Goal: Navigation & Orientation: Understand site structure

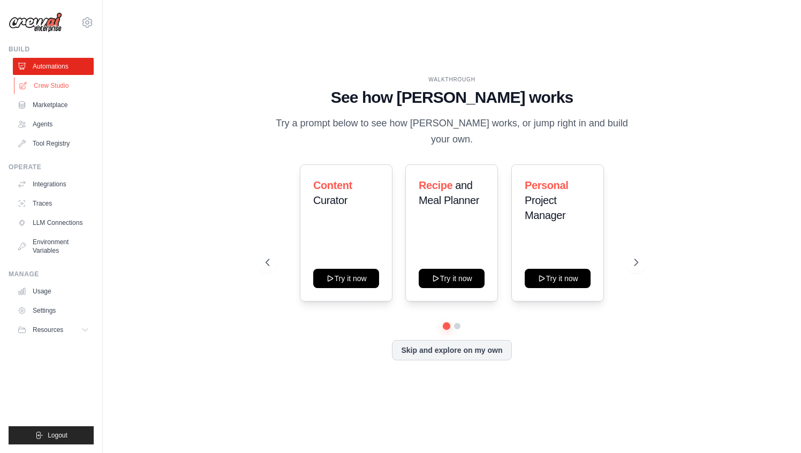
click at [46, 84] on link "Crew Studio" at bounding box center [54, 85] width 81 height 17
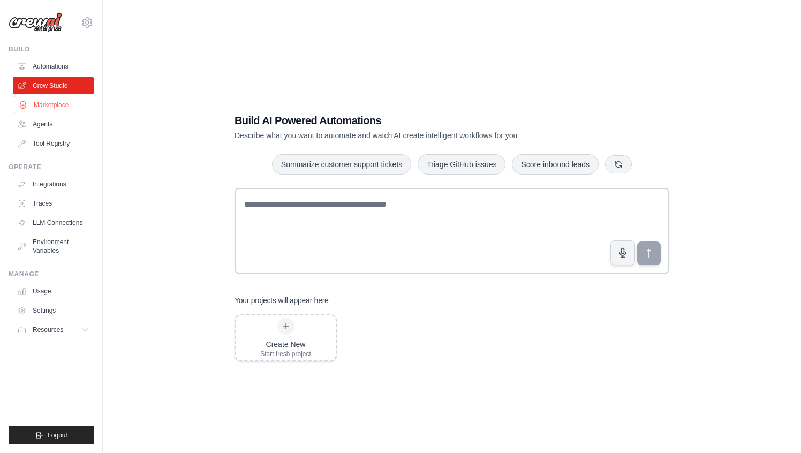
click at [57, 108] on link "Marketplace" at bounding box center [54, 104] width 81 height 17
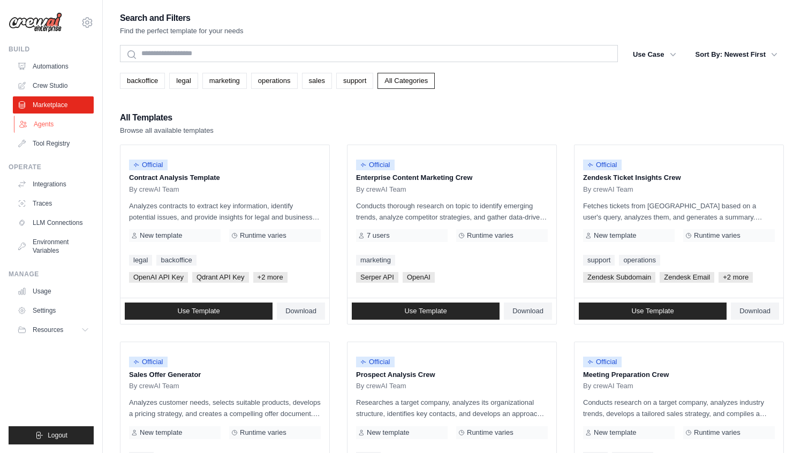
click at [59, 117] on link "Agents" at bounding box center [54, 124] width 81 height 17
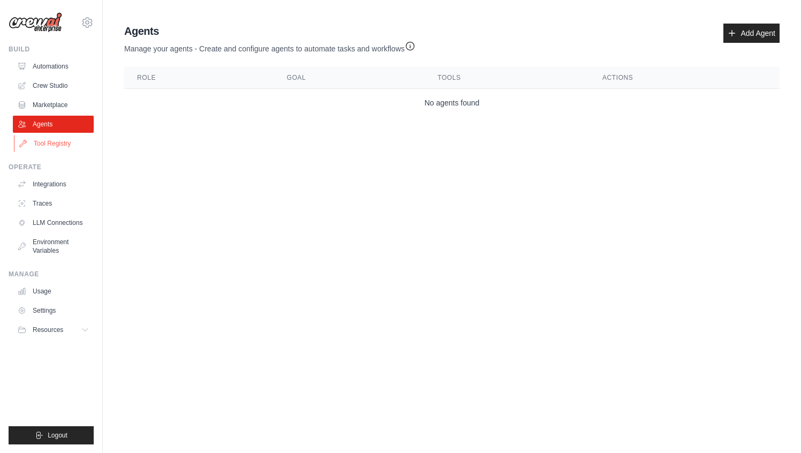
click at [66, 143] on link "Tool Registry" at bounding box center [54, 143] width 81 height 17
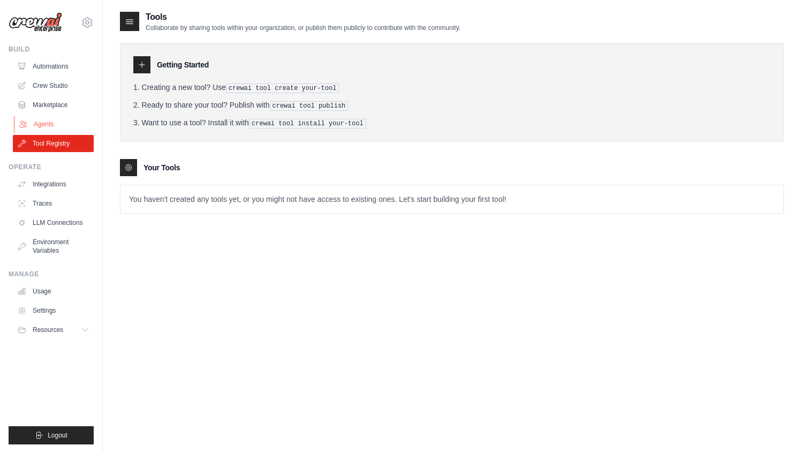
click at [59, 122] on link "Agents" at bounding box center [54, 124] width 81 height 17
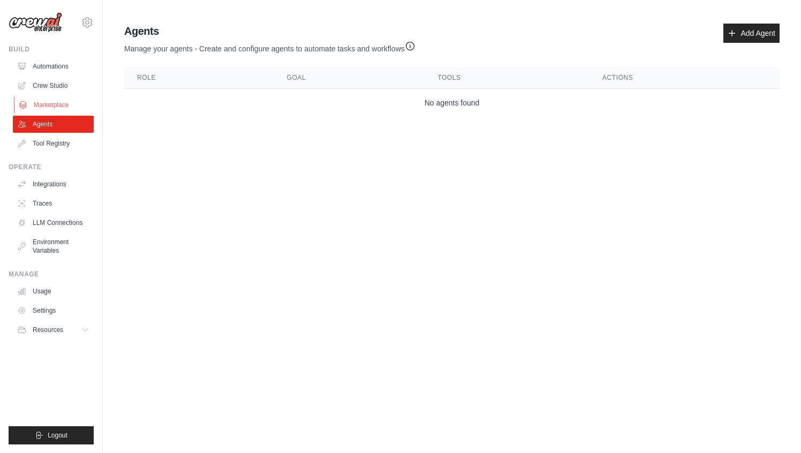
click at [59, 104] on link "Marketplace" at bounding box center [54, 104] width 81 height 17
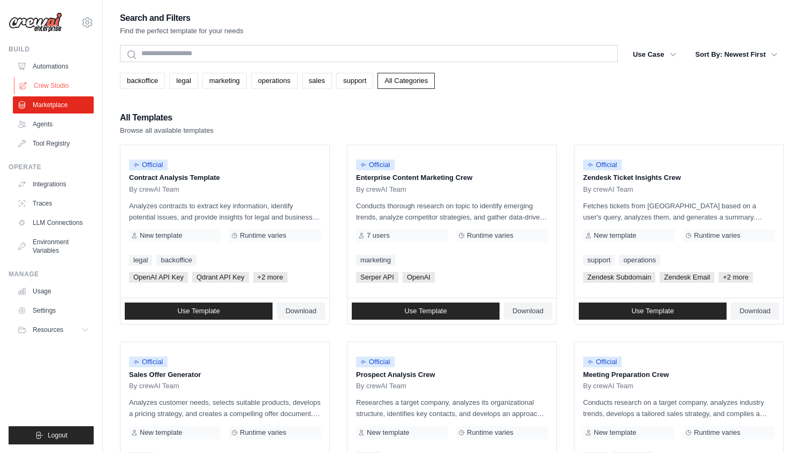
click at [59, 87] on link "Crew Studio" at bounding box center [54, 85] width 81 height 17
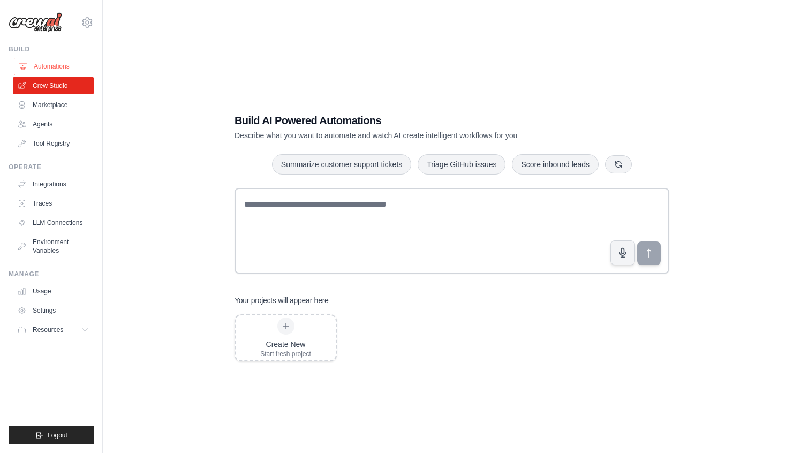
click at [58, 64] on link "Automations" at bounding box center [54, 66] width 81 height 17
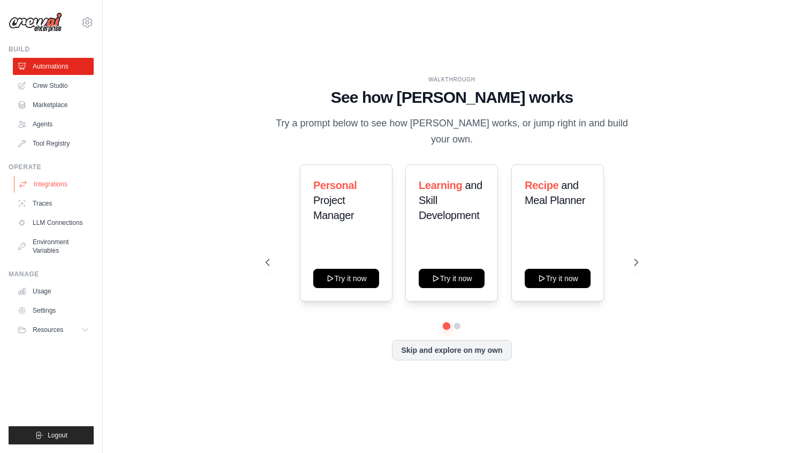
click at [58, 181] on link "Integrations" at bounding box center [54, 184] width 81 height 17
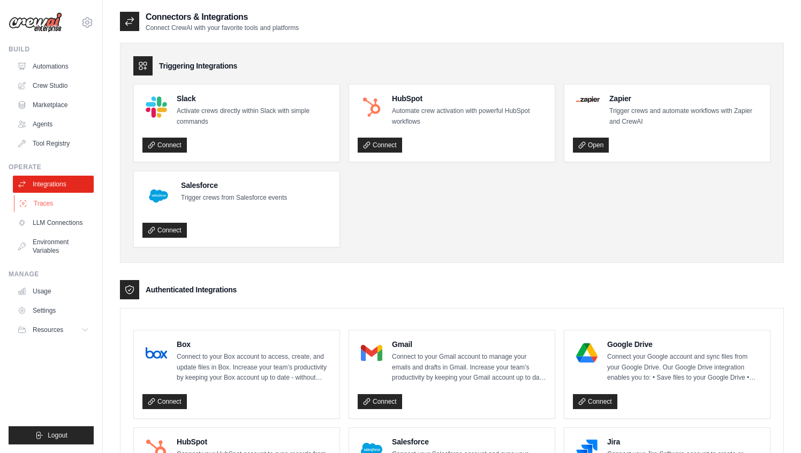
click at [55, 205] on link "Traces" at bounding box center [54, 203] width 81 height 17
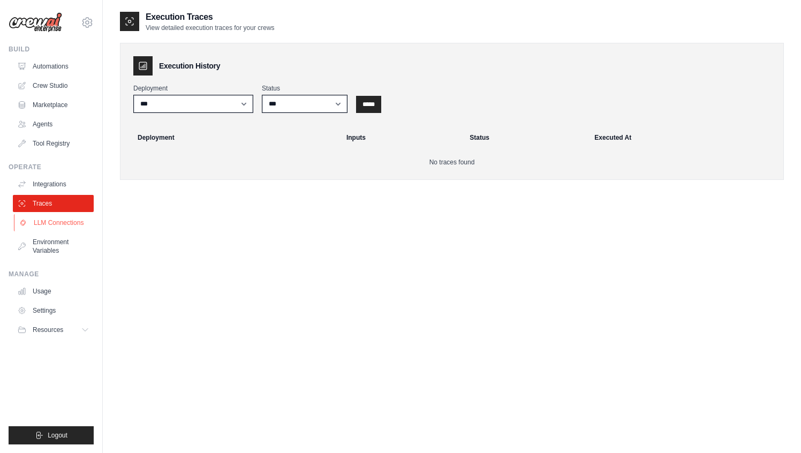
click at [64, 222] on link "LLM Connections" at bounding box center [54, 222] width 81 height 17
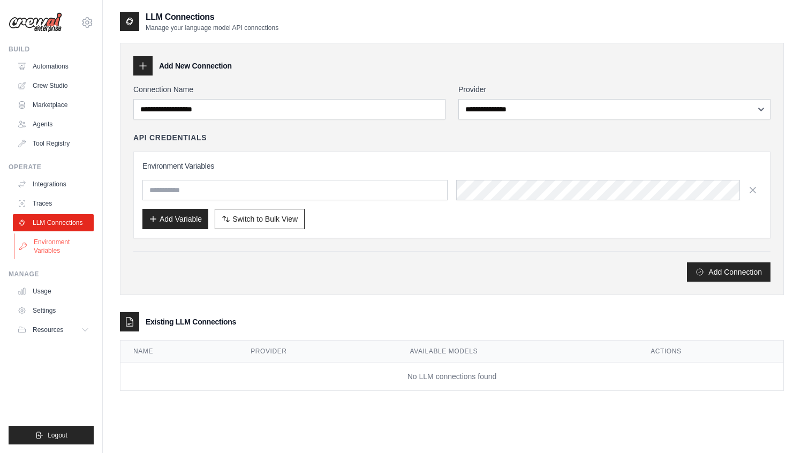
click at [62, 246] on link "Environment Variables" at bounding box center [54, 247] width 81 height 26
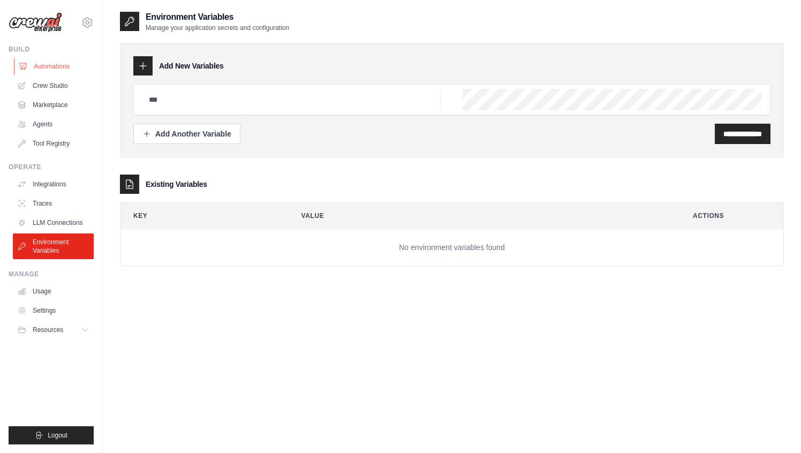
click at [46, 66] on link "Automations" at bounding box center [54, 66] width 81 height 17
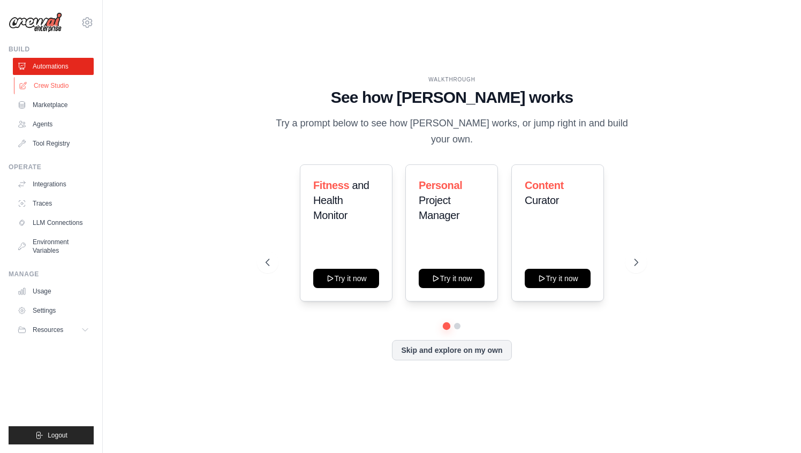
click at [50, 88] on link "Crew Studio" at bounding box center [54, 85] width 81 height 17
